Goal: Navigation & Orientation: Find specific page/section

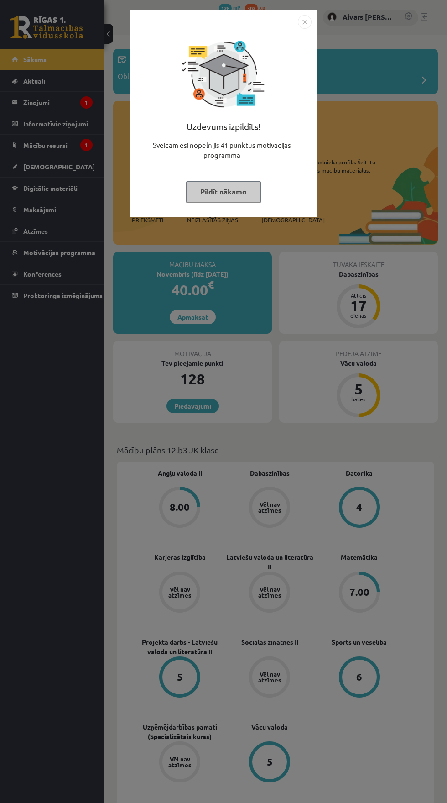
click at [221, 191] on button "Pildīt nākamo" at bounding box center [223, 191] width 75 height 21
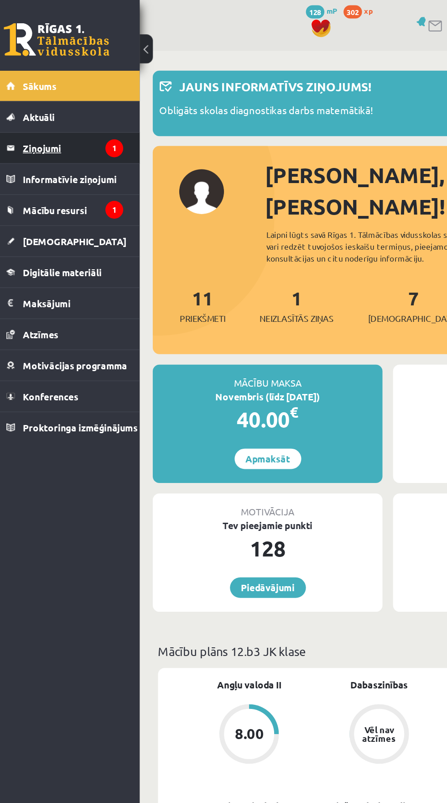
click at [34, 109] on legend "Ziņojumi 1" at bounding box center [57, 102] width 69 height 21
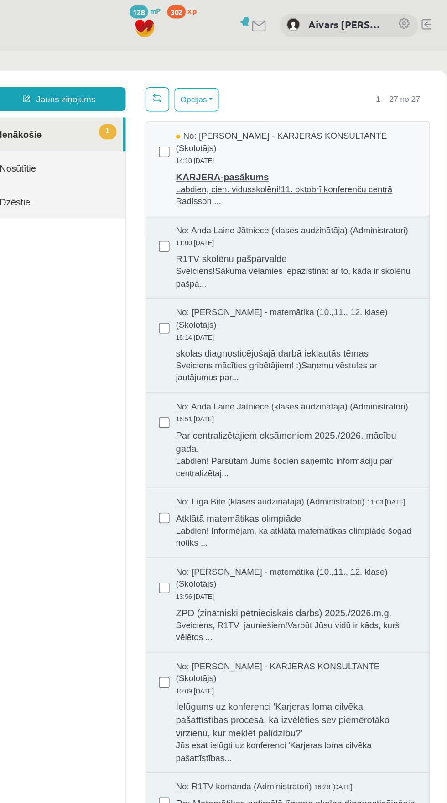
click at [132, 139] on span "KARJERA-pasākums" at bounding box center [194, 136] width 166 height 11
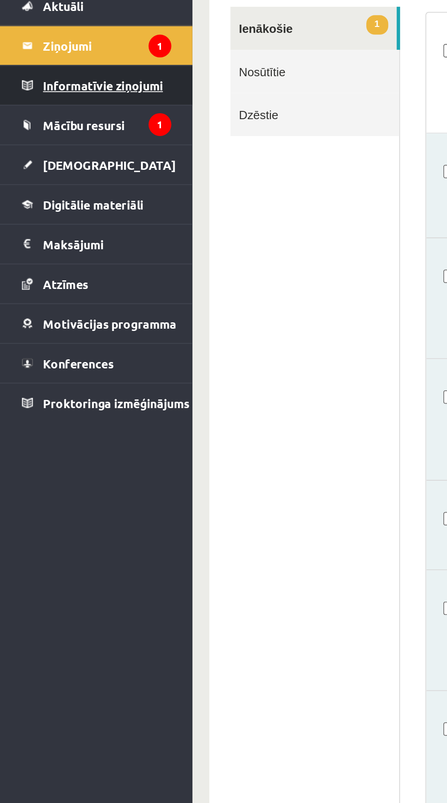
click at [58, 130] on legend "Informatīvie ziņojumi 1" at bounding box center [57, 123] width 69 height 21
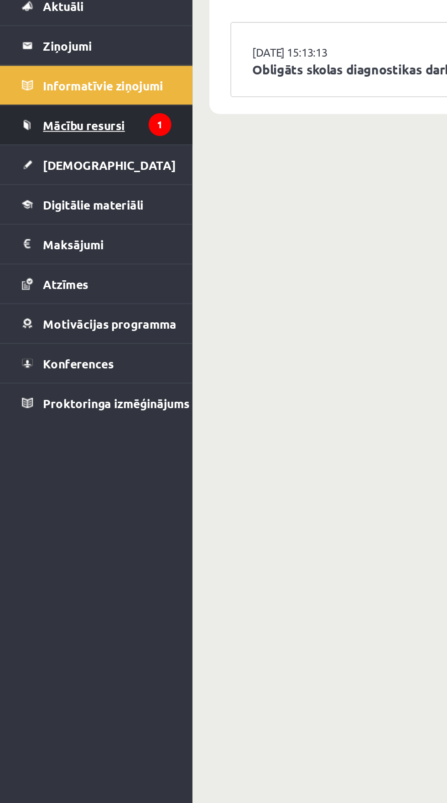
click at [64, 142] on span "Mācību resursi" at bounding box center [45, 145] width 44 height 8
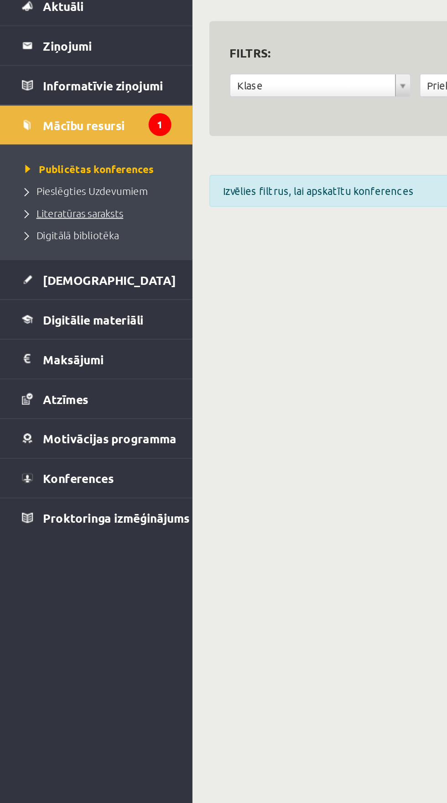
click at [31, 193] on span "Literatūras saraksts" at bounding box center [40, 192] width 53 height 7
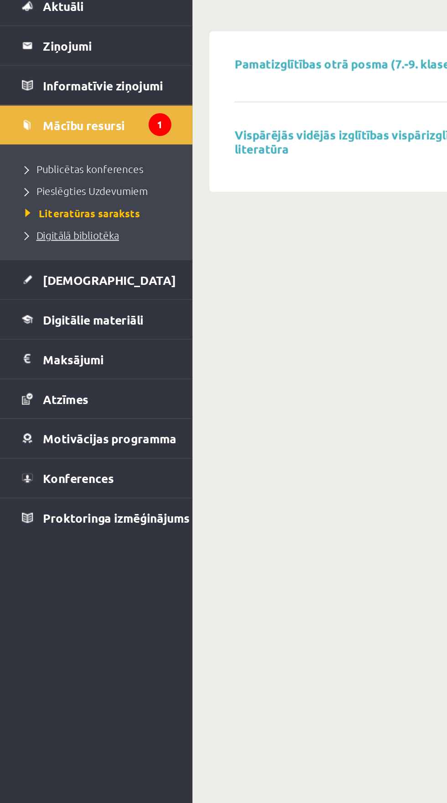
click at [31, 205] on span "Digitālā bibliotēka" at bounding box center [39, 204] width 51 height 7
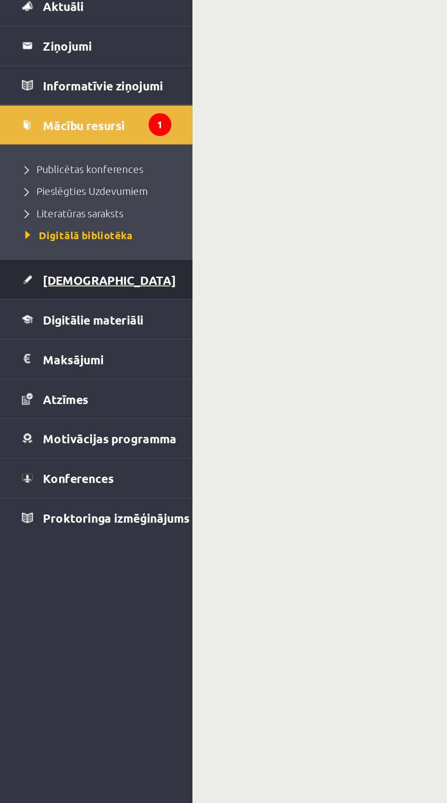
click at [27, 228] on span "[DEMOGRAPHIC_DATA]" at bounding box center [59, 229] width 72 height 8
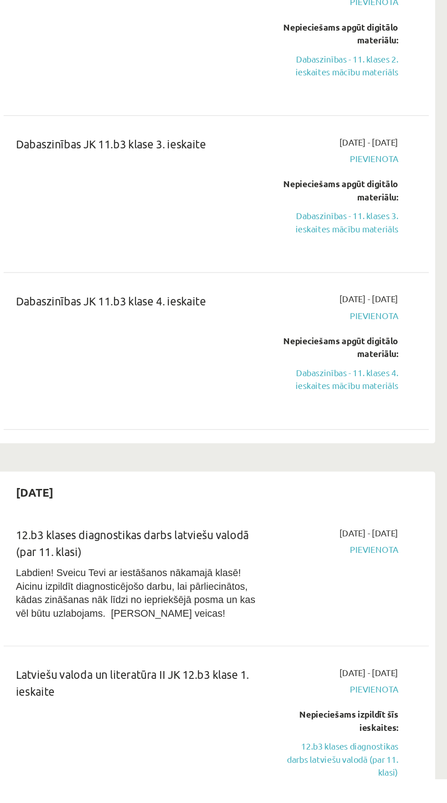
scroll to position [598, 0]
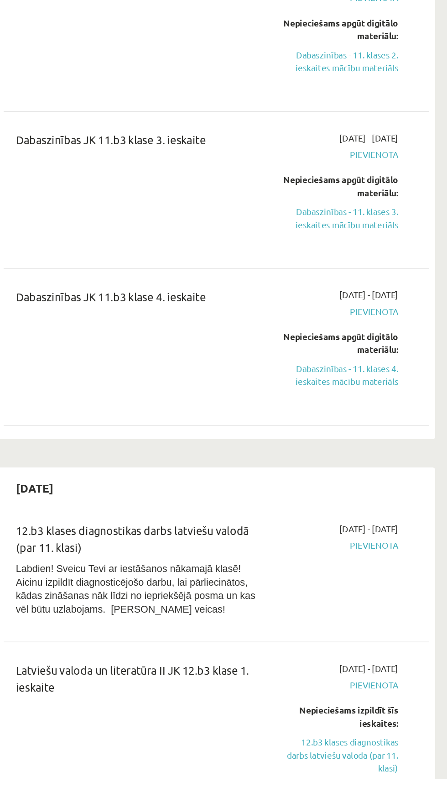
click at [127, 679] on span "Labdien! Sveicu Tevi ar iestāšanos nākamajā klasē! Aicinu izpildīt diagnosticēj…" at bounding box center [216, 662] width 178 height 38
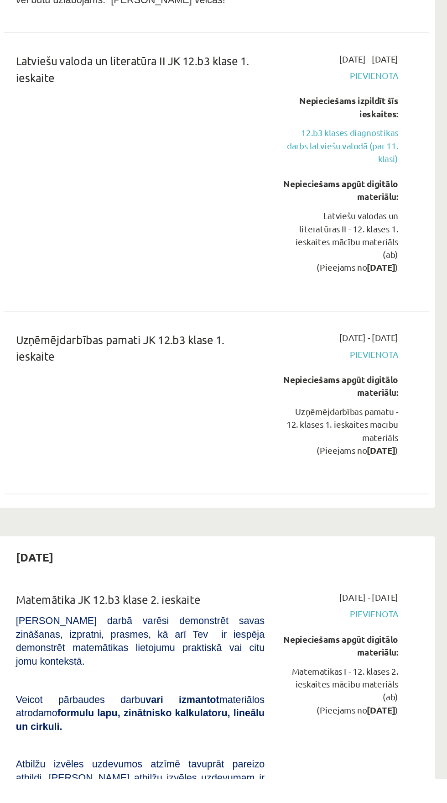
scroll to position [1058, 0]
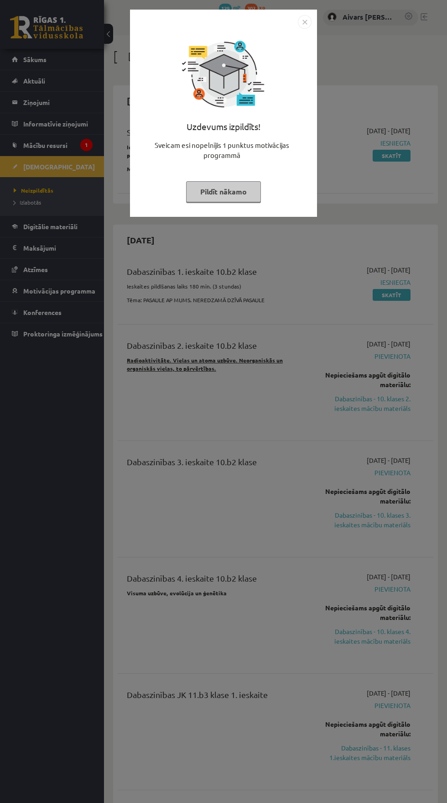
scroll to position [1058, 0]
